Goal: Task Accomplishment & Management: Complete application form

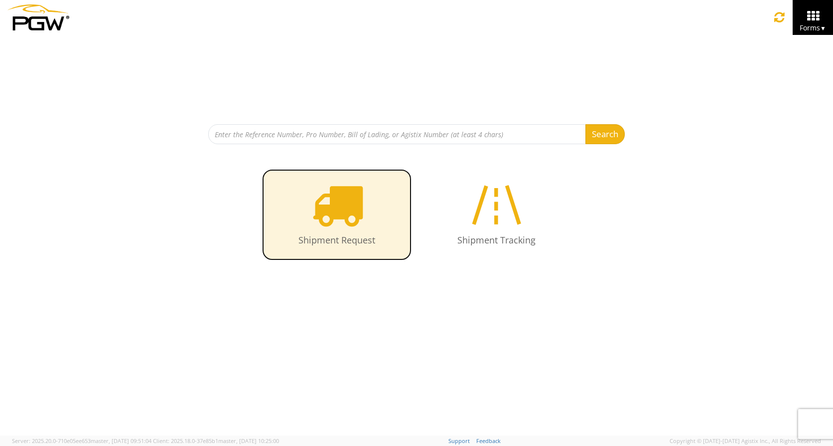
click at [341, 204] on icon at bounding box center [336, 204] width 51 height 51
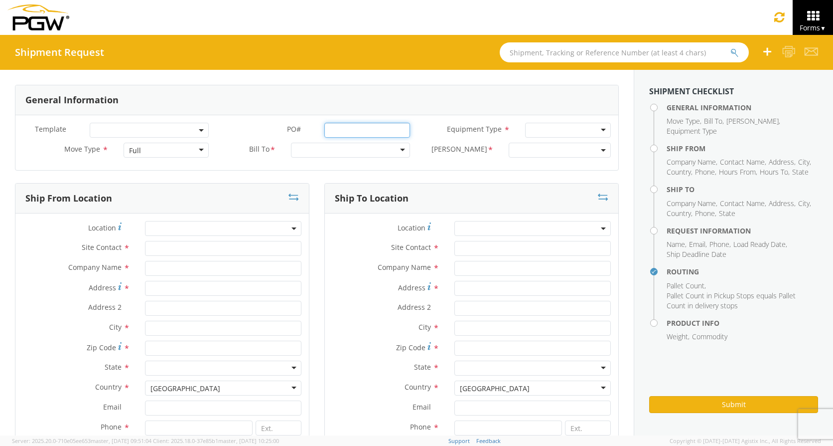
click at [348, 132] on input "PO# *" at bounding box center [367, 130] width 86 height 15
type input "668375A"
click at [198, 150] on div "Full" at bounding box center [167, 150] width 86 height 15
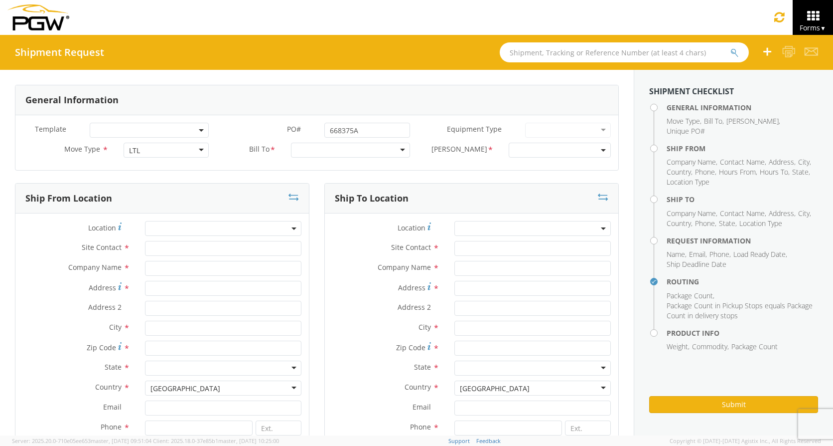
click at [332, 152] on div at bounding box center [350, 150] width 119 height 15
click at [331, 156] on div at bounding box center [350, 150] width 119 height 15
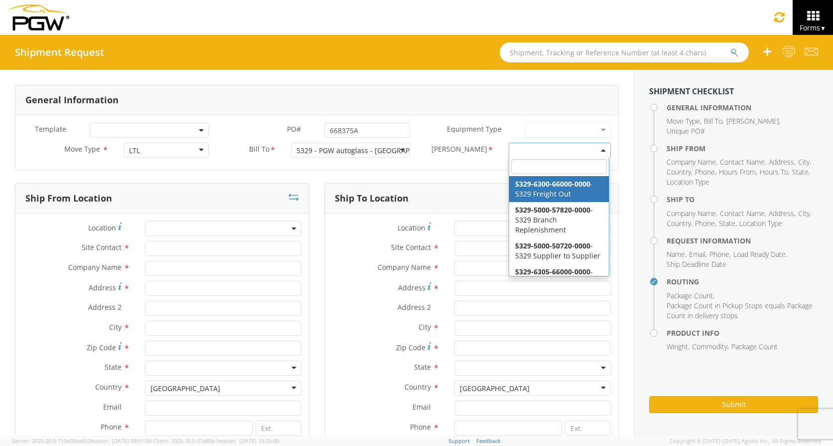
click at [555, 145] on span at bounding box center [560, 150] width 102 height 15
select select "5329-6300-66000-0000"
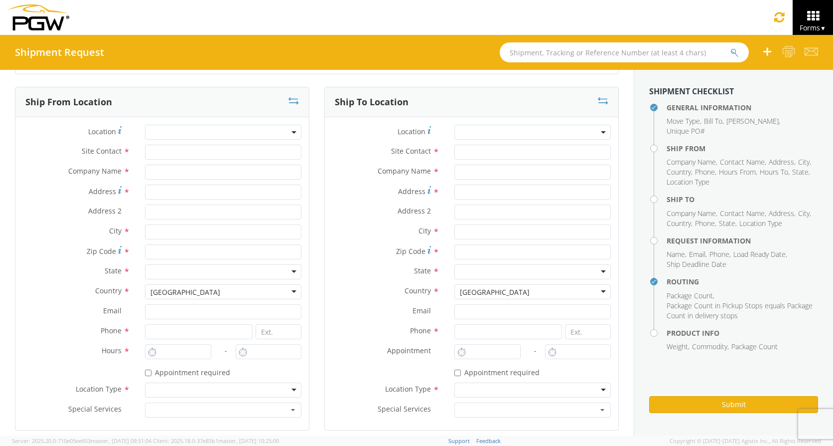
scroll to position [100, 0]
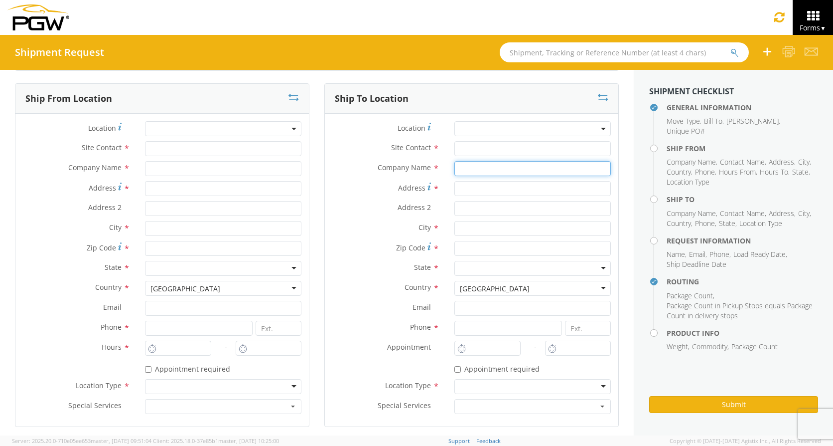
click at [494, 166] on input "text" at bounding box center [533, 168] width 156 height 15
type input "Courtesy Chevrolet"
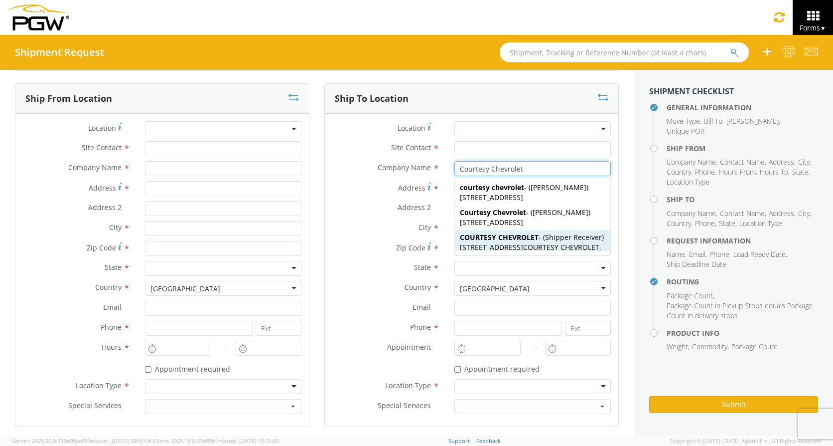
click at [533, 244] on span "1233 E CAMELBACK RD, COURTESY CHEVROLET , PHOENIX, AZ, 85014, US" at bounding box center [533, 256] width 146 height 29
type input "Shipper Receiver"
type input "COURTESY CHEVROLET"
type input "1233 E CAMELBACK RD"
type input "COURTESY CHEVROLET"
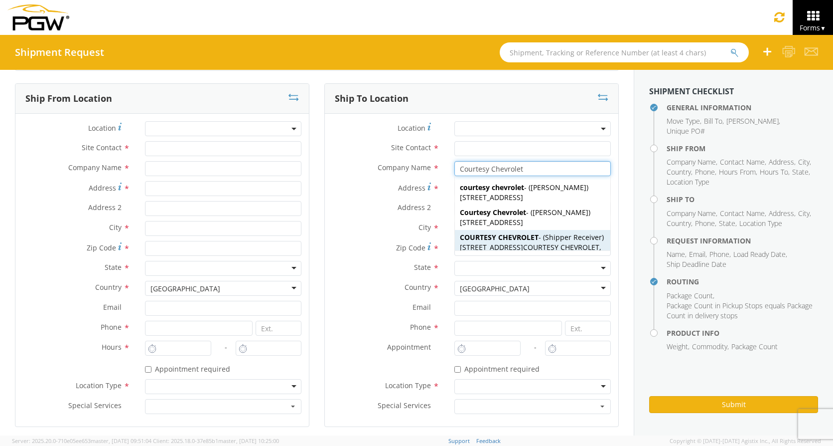
type input "PHOENIX"
type input "85014"
type input "866- 286-1322"
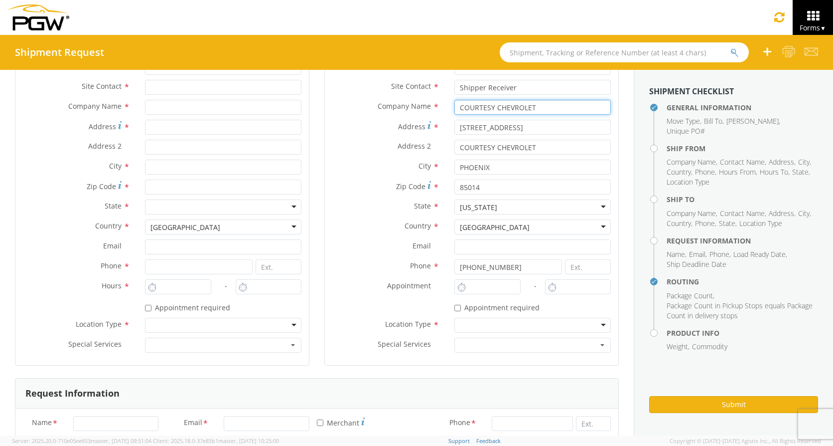
scroll to position [299, 0]
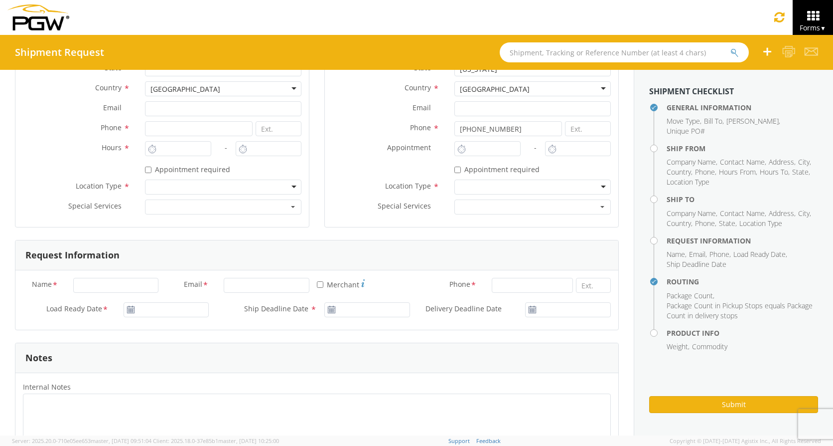
type input "COURTESY CHEVROLET"
drag, startPoint x: 517, startPoint y: 186, endPoint x: 512, endPoint y: 194, distance: 9.4
click at [517, 186] on div at bounding box center [533, 186] width 156 height 15
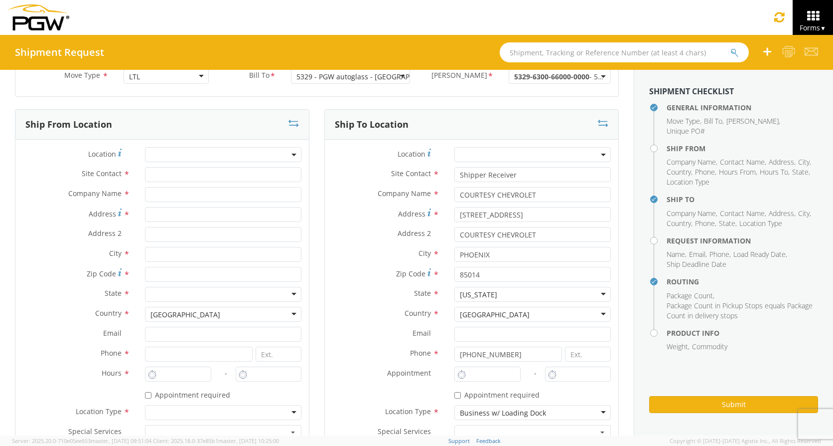
scroll to position [0, 0]
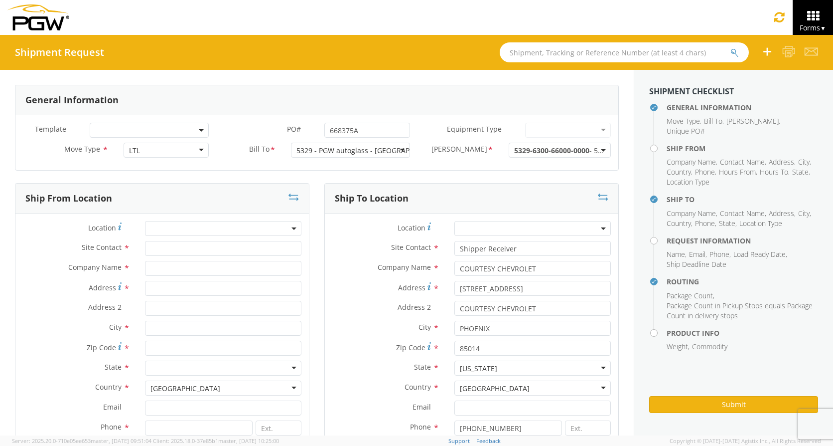
click at [292, 227] on b at bounding box center [294, 228] width 5 height 2
click at [204, 247] on input "search" at bounding box center [222, 244] width 149 height 15
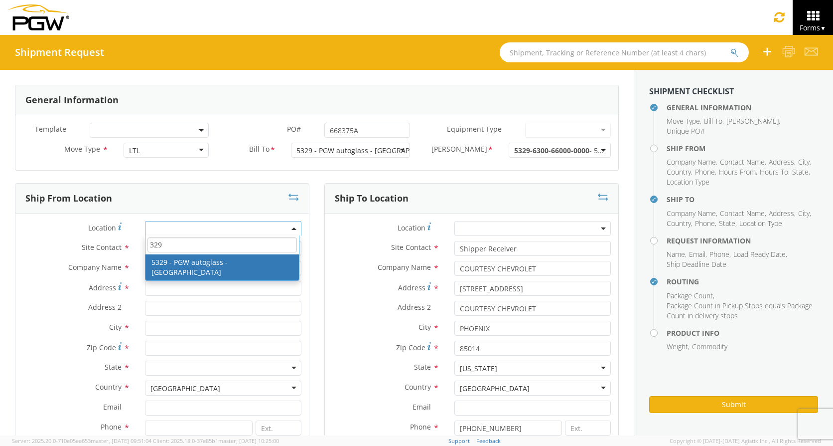
type input "329"
type input "Janet Claytor"
type input "5329 - PGW autoglass - Chillicothe"
type input "850 Southern Ave"
type input "Chillicothe"
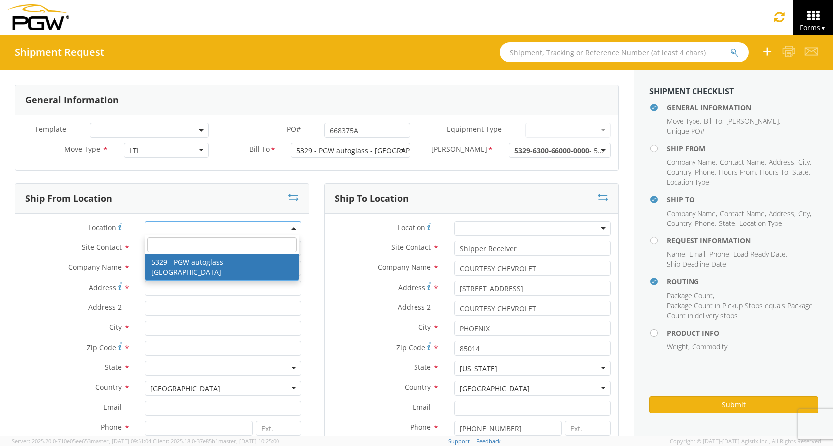
type input "45601"
type input "jclaytor@pgwautoglass.com"
type input "740-774-7609"
type input "8:00 AM"
type input "3:00 PM"
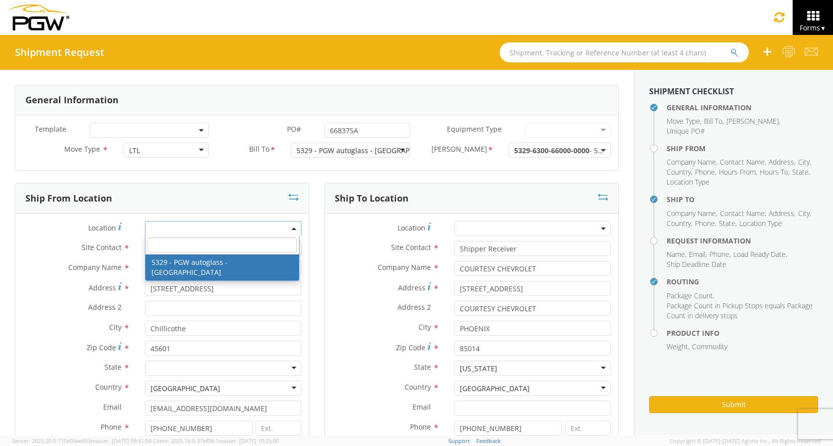
select select "28253"
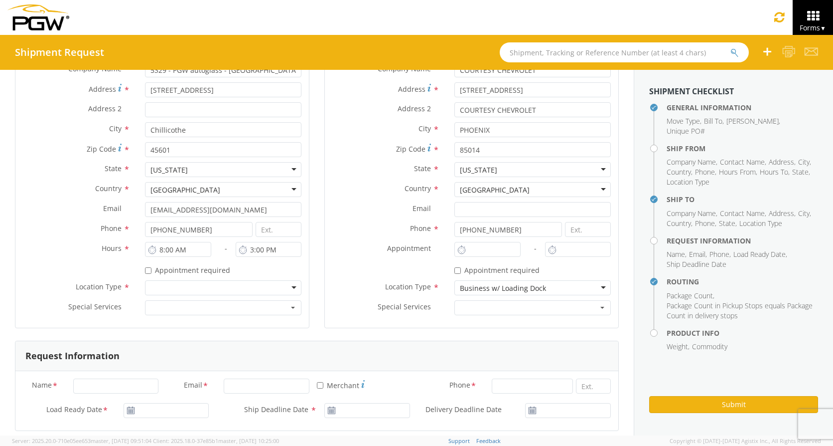
scroll to position [199, 0]
click at [283, 285] on div at bounding box center [223, 286] width 156 height 15
click at [192, 252] on input "8:00 AM" at bounding box center [178, 248] width 66 height 15
click at [158, 248] on input "8:00 AM" at bounding box center [178, 248] width 66 height 15
click at [272, 263] on div "* Appointment required" at bounding box center [223, 267] width 156 height 13
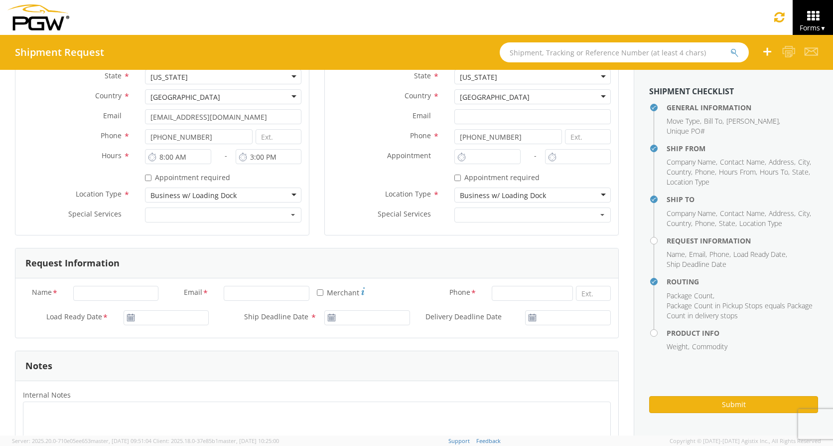
scroll to position [399, 0]
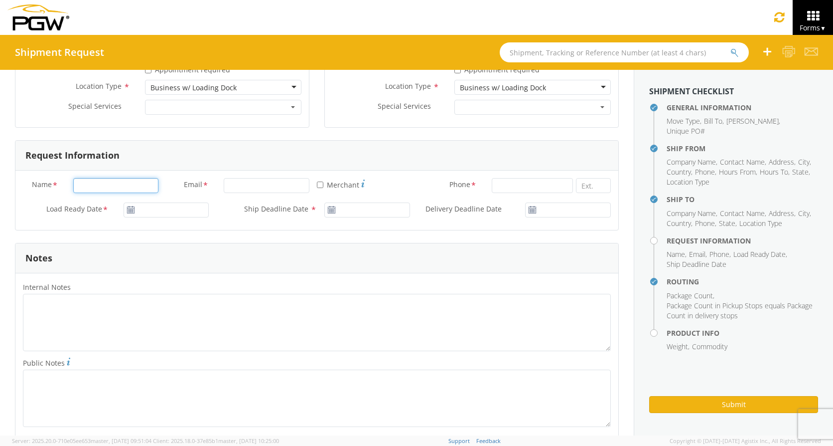
click at [124, 186] on input "Name *" at bounding box center [116, 185] width 86 height 15
type input "Brandy Shannon"
click at [251, 183] on input "Email *" at bounding box center [267, 185] width 86 height 15
type input "bshannon@pgwautoglass.com"
type input "PGW Auto Glass"
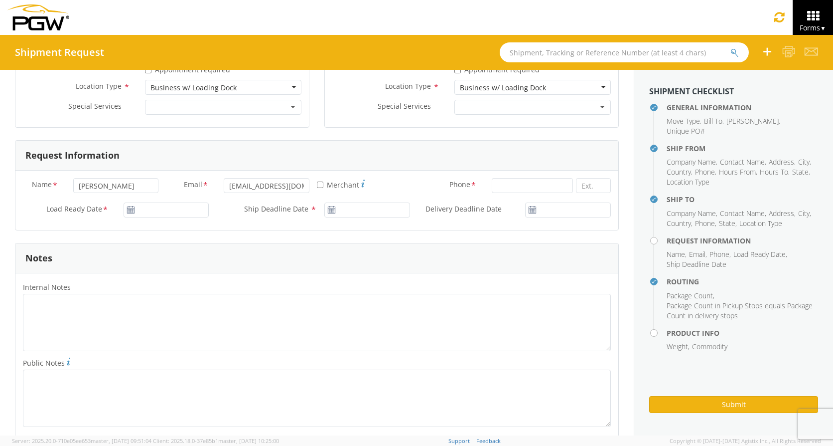
type input "bshannon@pgwautoglass.com"
type input "PGW Auto Glass"
type input "7407747642"
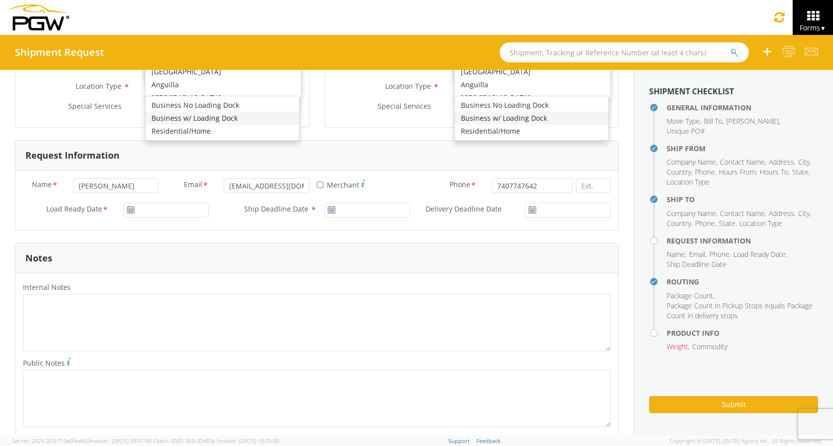
type input "PGW Auto Glass"
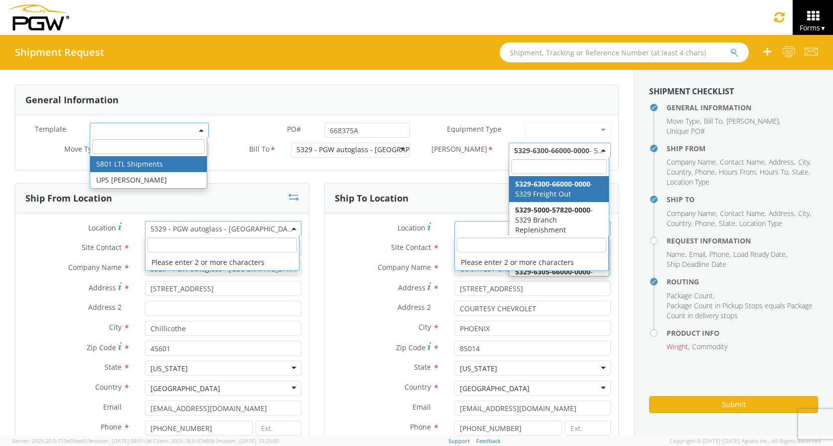
scroll to position [1, 0]
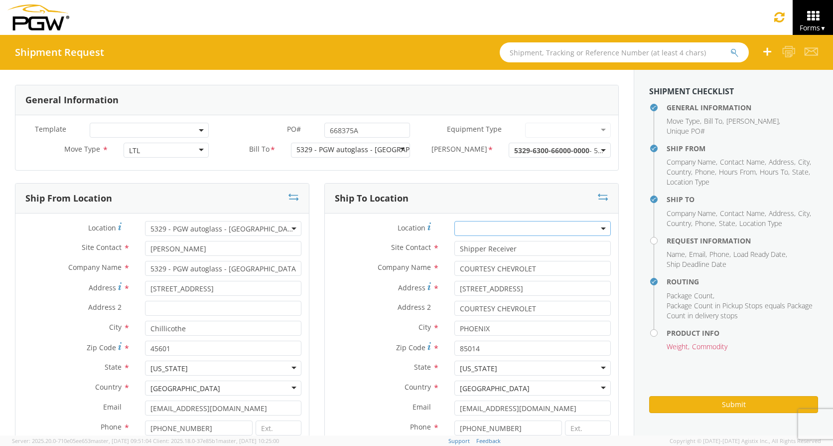
click at [33, 332] on label "City *" at bounding box center [76, 326] width 122 height 13
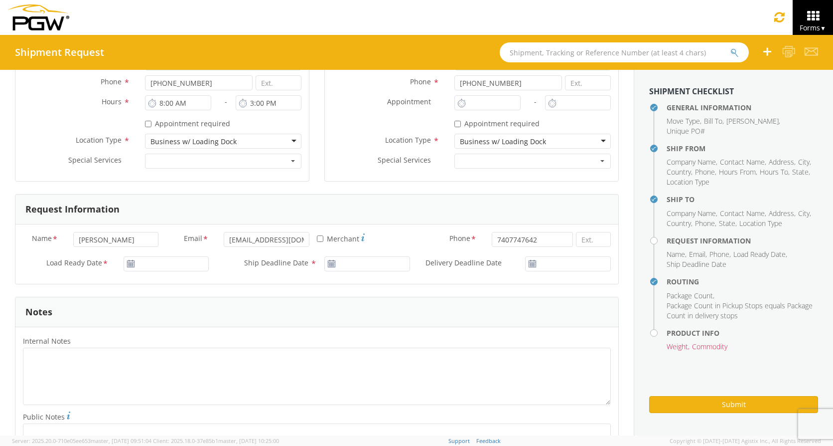
scroll to position [349, 0]
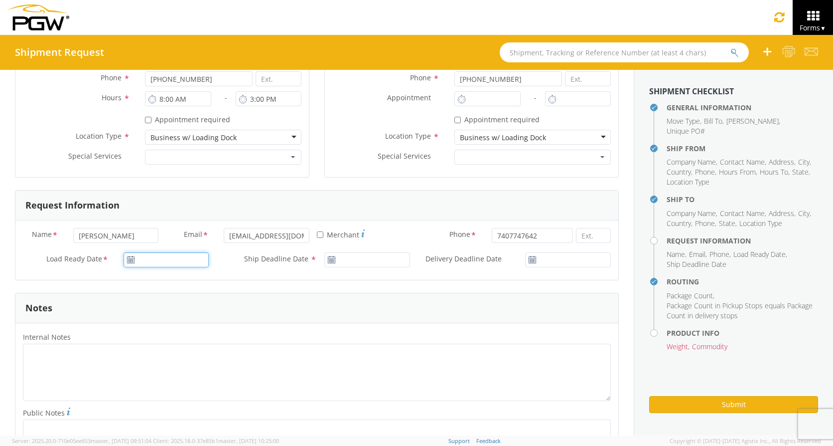
type input "10/01/2025"
click at [143, 259] on input "10/01/2025" at bounding box center [167, 259] width 86 height 15
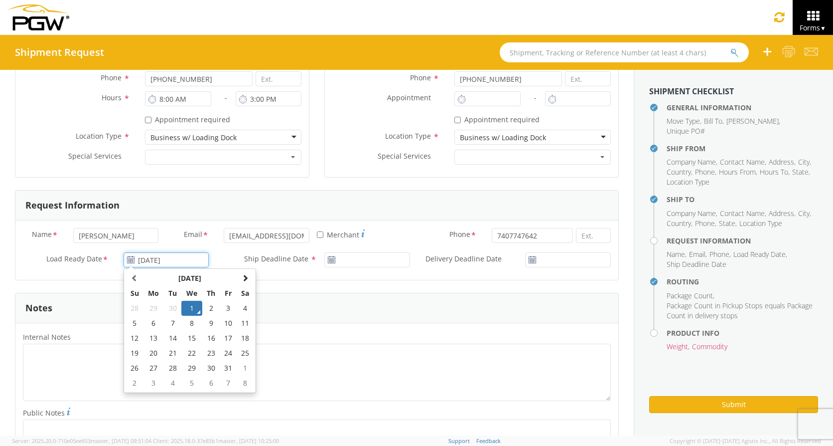
click at [190, 304] on td "1" at bounding box center [191, 308] width 21 height 15
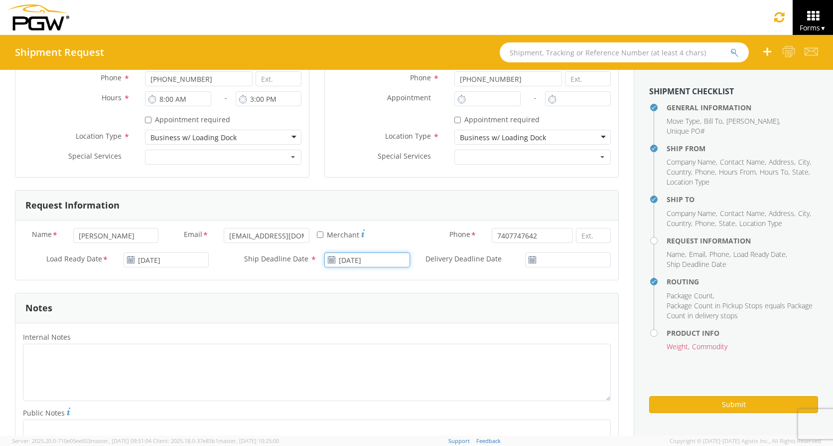
click at [354, 262] on input "10/01/2025" at bounding box center [367, 259] width 86 height 15
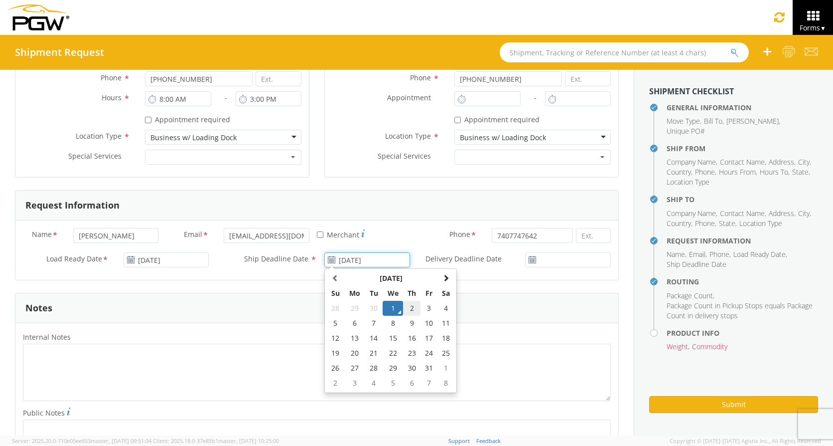
click at [411, 303] on td "2" at bounding box center [411, 308] width 17 height 15
type input "10/02/2025"
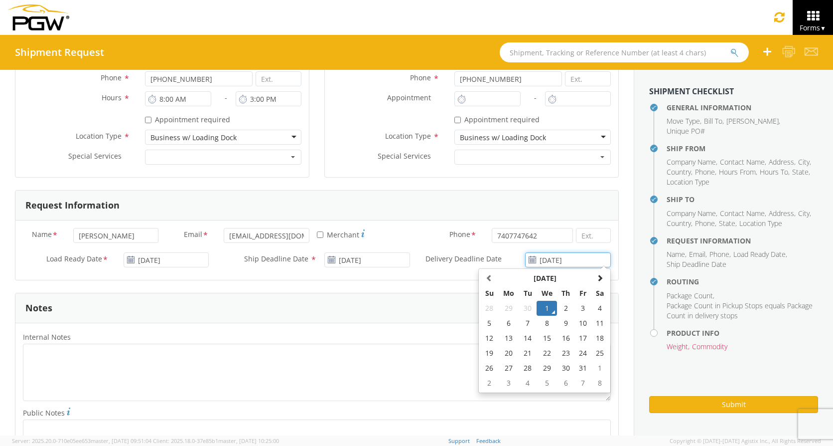
click at [545, 261] on input "10/01/2025" at bounding box center [568, 259] width 86 height 15
click at [577, 309] on td "3" at bounding box center [583, 308] width 17 height 15
type input "10/03/2025"
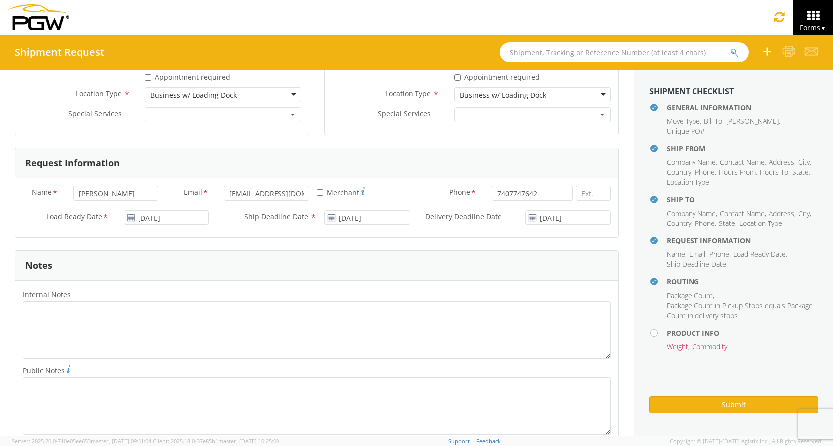
scroll to position [449, 0]
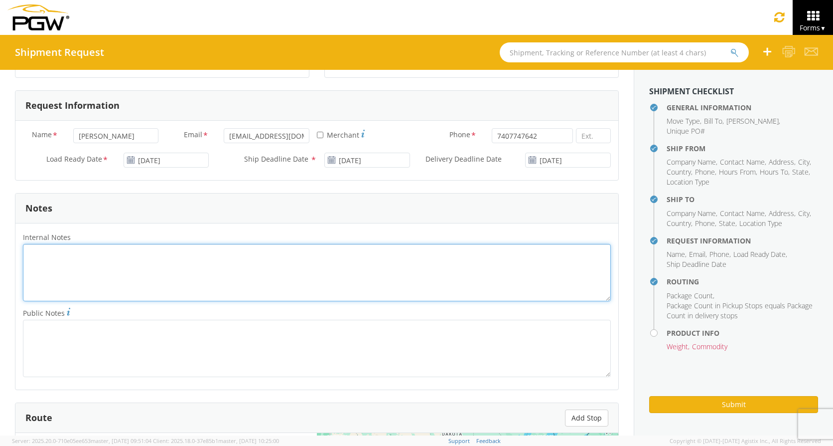
click at [82, 254] on textarea "Internal Notes *" at bounding box center [317, 272] width 588 height 57
click at [110, 277] on textarea "2 pallets @1500 lbs total 1 pallet: 78x49x30 1 pallet : 78x49x30" at bounding box center [317, 272] width 588 height 57
drag, startPoint x: 30, startPoint y: 253, endPoint x: 96, endPoint y: 281, distance: 71.0
click at [96, 281] on textarea "2 pallets @1500 lbs total 1 pallet: 78x49x30 1 pallet : 78x49x30" at bounding box center [317, 272] width 588 height 57
type textarea "2 pallets @1500 lbs total 1 pallet: 78x49x30 1 pallet : 78x49x30"
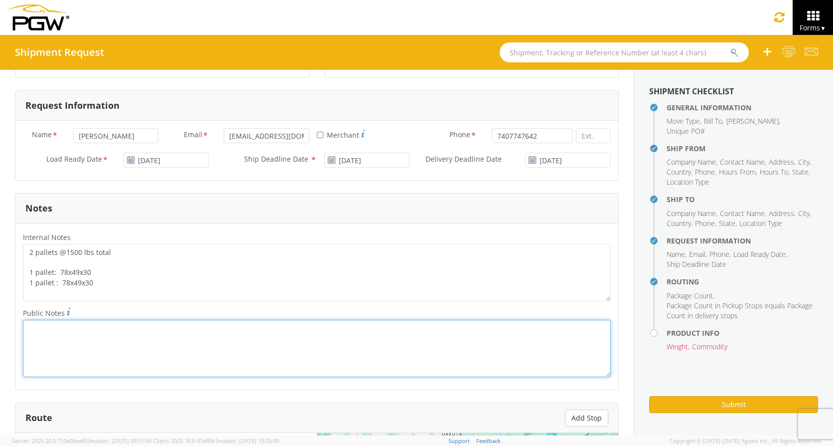
click at [36, 331] on textarea "Public Notes *" at bounding box center [317, 347] width 588 height 57
paste textarea "2 pallets @1500 lbs total 1 pallet: 78x49x30 1 pallet : 78x49x30"
click at [110, 331] on textarea "2 pallets @1500 lbs total 1 pallet: 78x49x30 1 pallet : 78x49x30" at bounding box center [317, 347] width 588 height 57
type textarea "2 pallets @1500 lbs total. 1 pallet: 78x49x30 1 pallet : 78x49x30"
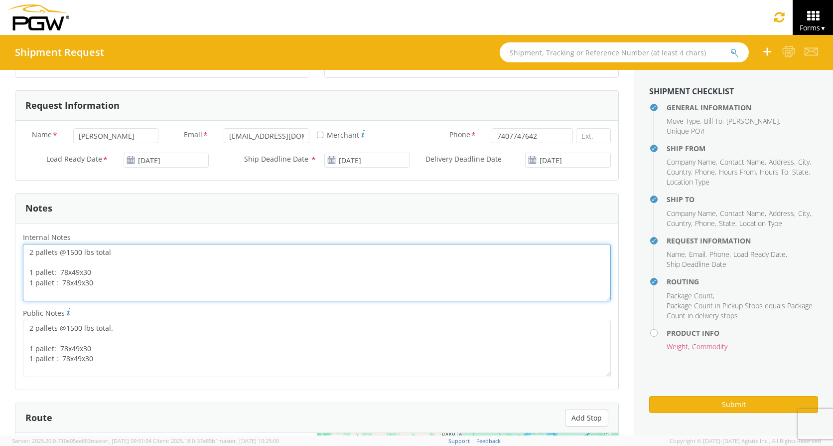
click at [108, 251] on textarea "2 pallets @1500 lbs total 1 pallet: 78x49x30 1 pallet : 78x49x30" at bounding box center [317, 272] width 588 height 57
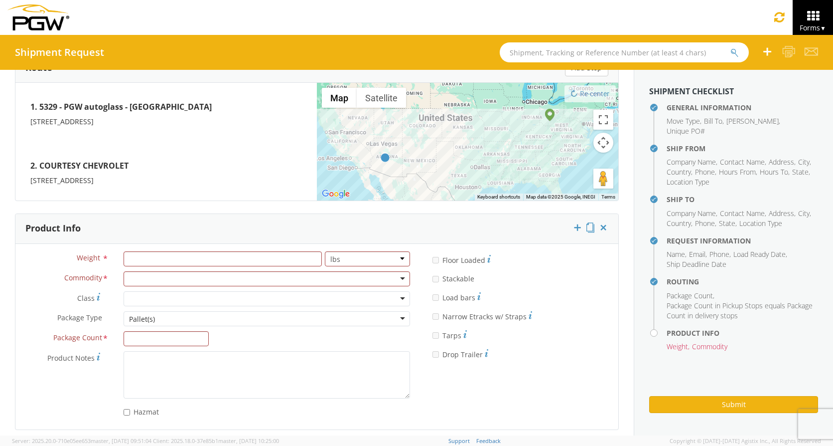
scroll to position [805, 0]
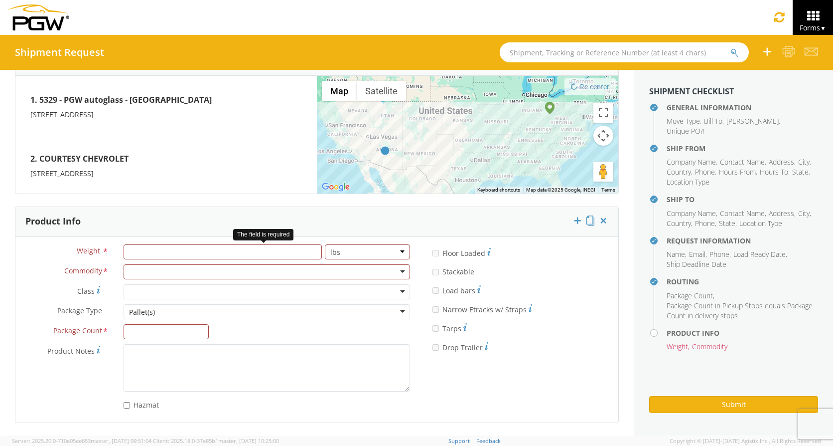
type textarea "2 pallets @1500 lbs total. 1 pallet: 78x49x30 1 pallet : 78x49x30"
click at [191, 254] on input "number" at bounding box center [223, 251] width 198 height 15
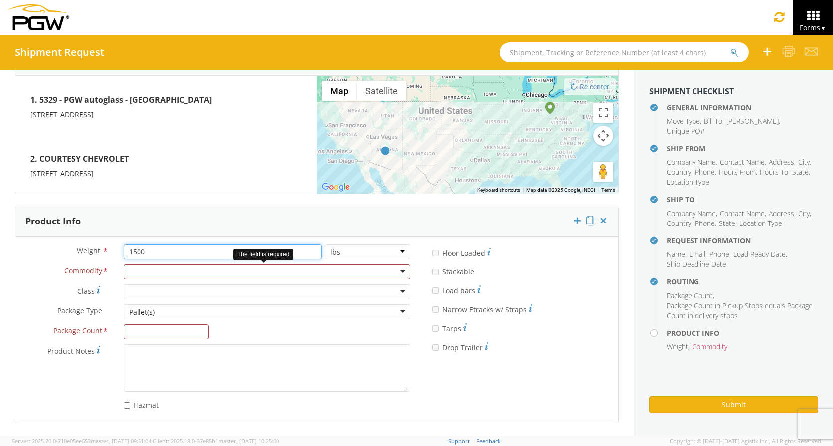
type input "1500"
click at [399, 272] on div at bounding box center [267, 271] width 287 height 15
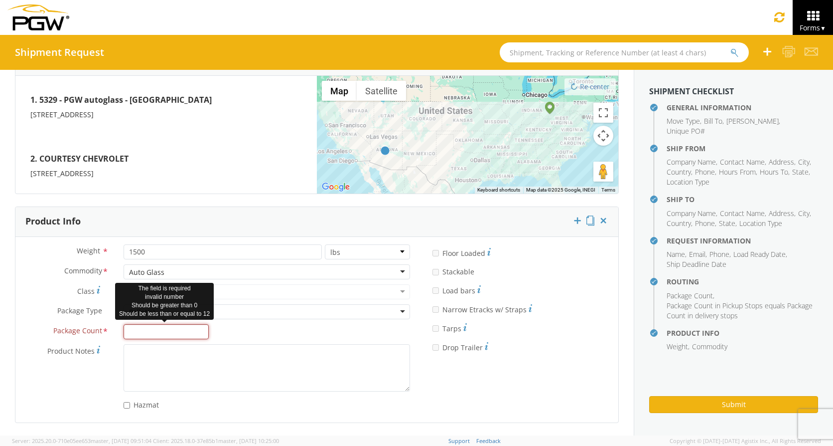
click at [162, 329] on input "Package Count *" at bounding box center [167, 331] width 86 height 15
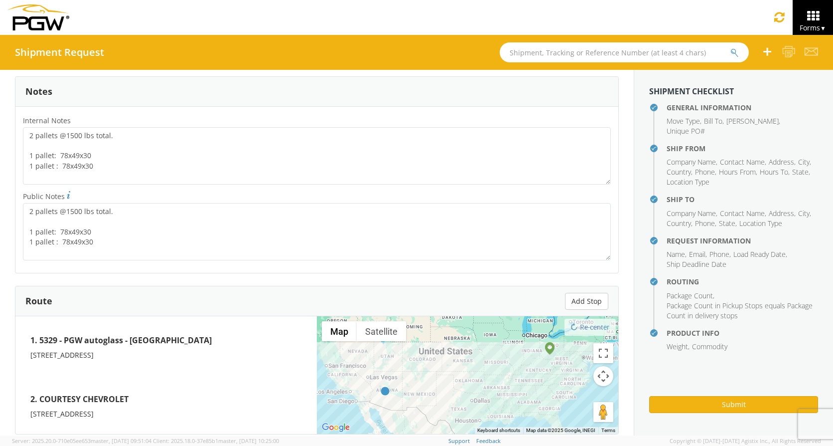
scroll to position [457, 0]
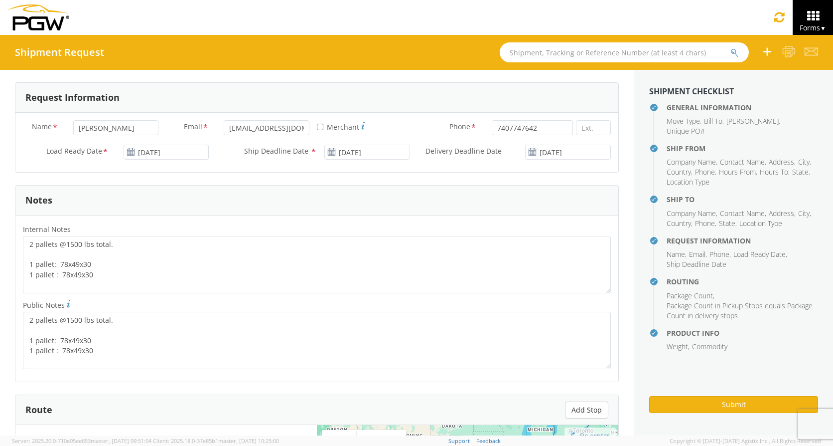
type input "2"
click at [530, 129] on input "7407747642" at bounding box center [532, 127] width 81 height 15
type input "7407747609"
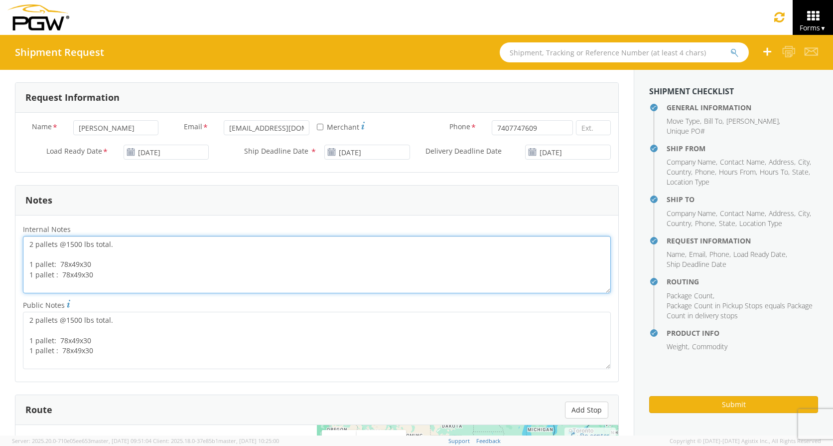
click at [310, 258] on textarea "2 pallets @1500 lbs total. 1 pallet: 78x49x30 1 pallet : 78x49x30" at bounding box center [317, 264] width 588 height 57
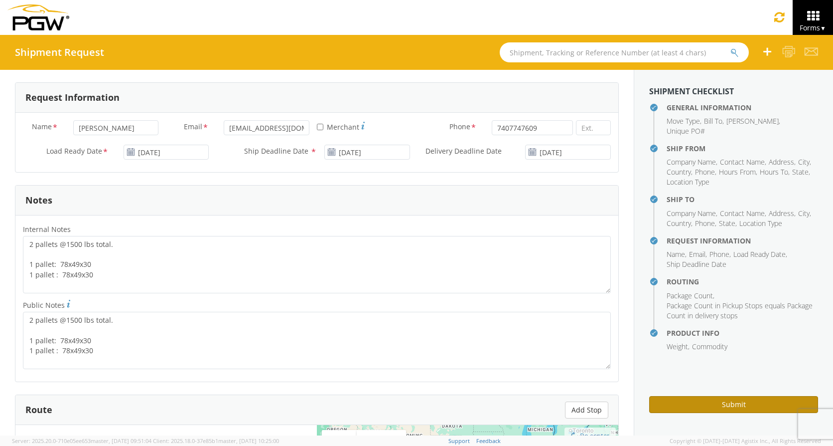
click at [735, 401] on button "Submit" at bounding box center [733, 404] width 169 height 17
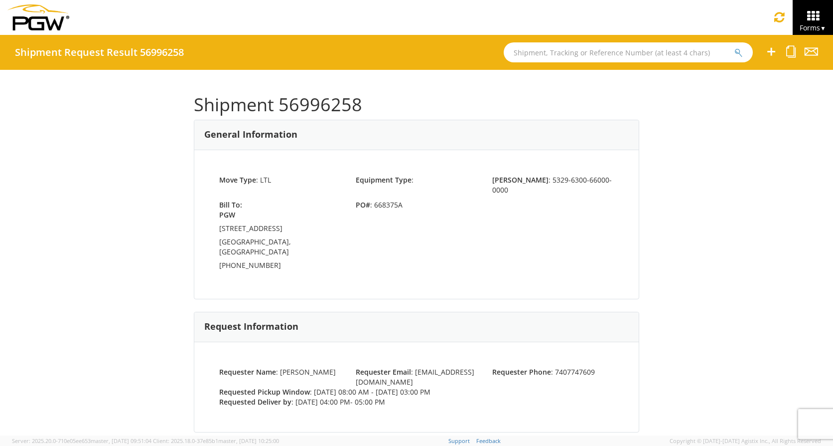
click at [775, 194] on div "Shipment 56996258 General Information Move Type : LTL Equipment Type : Bill Cod…" at bounding box center [416, 252] width 833 height 365
drag, startPoint x: 754, startPoint y: 155, endPoint x: 753, endPoint y: 162, distance: 7.1
click at [754, 155] on div "Shipment 56996258 General Information Move Type : LTL Equipment Type : Bill Cod…" at bounding box center [416, 252] width 833 height 365
